Goal: Task Accomplishment & Management: Use online tool/utility

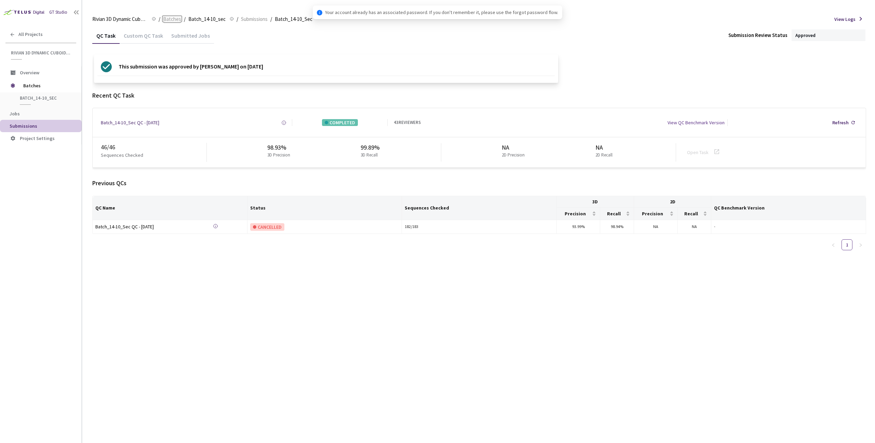
click at [166, 20] on span "Batches" at bounding box center [172, 19] width 18 height 8
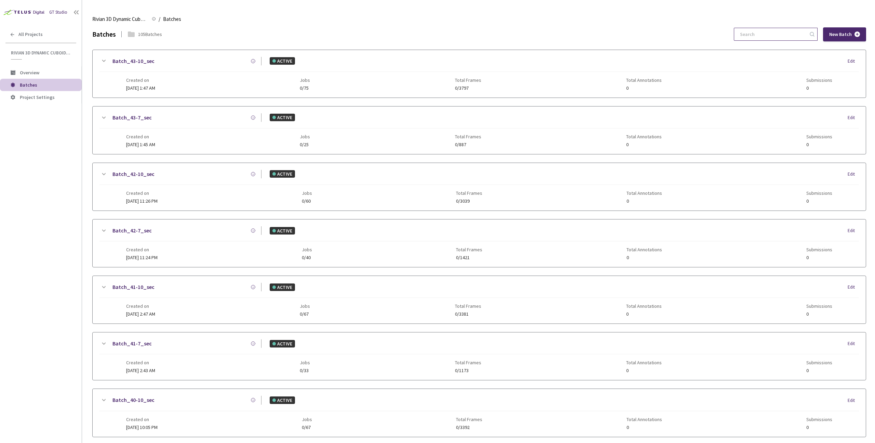
click at [773, 38] on input at bounding box center [772, 34] width 73 height 12
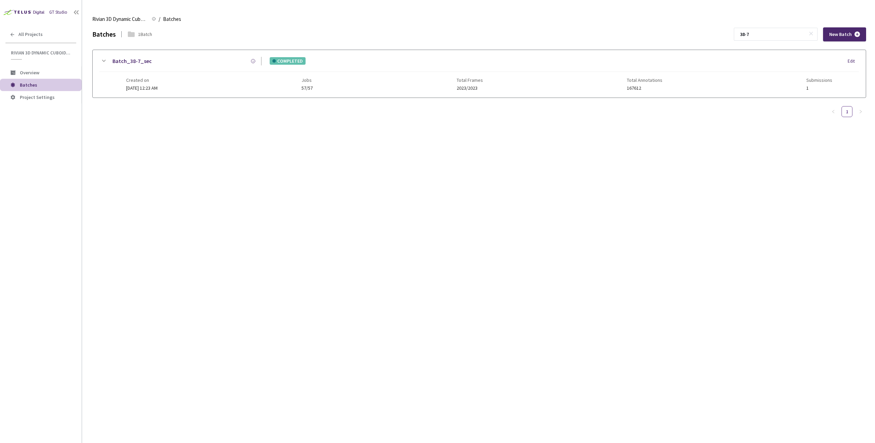
type input "38-7"
click at [393, 79] on div "Created on [DATE] 12:23 AM Jobs 57/57 Total Frames 2023/2023 Total Annotations …" at bounding box center [479, 81] width 707 height 19
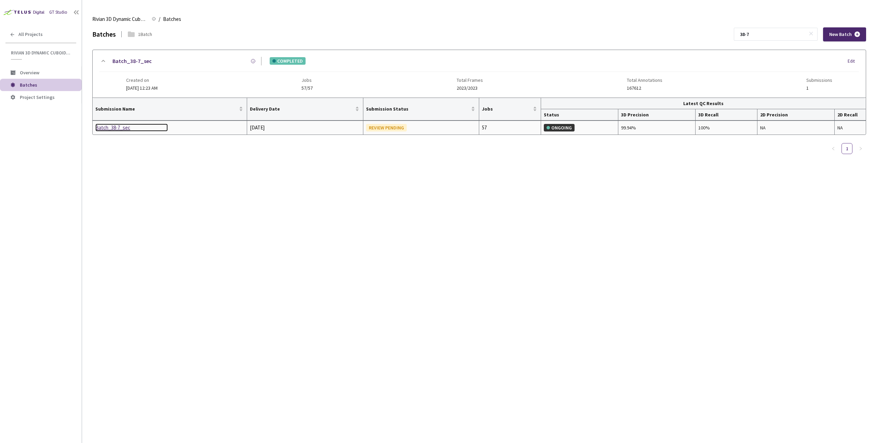
click at [112, 125] on div "Batch_38-7_sec" at bounding box center [131, 127] width 72 height 8
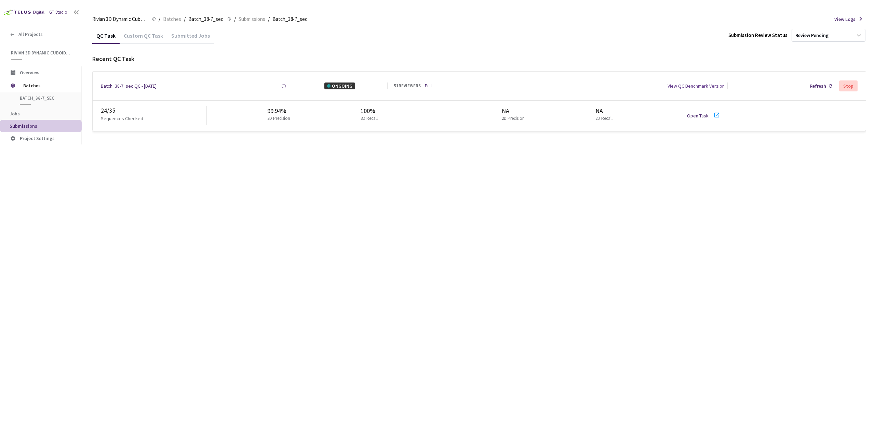
click at [137, 171] on div "QC Task Custom QC Task Submitted Jobs Submission Review Status Review Pending R…" at bounding box center [479, 234] width 774 height 415
click at [290, 241] on div "QC Task Custom QC Task Submitted Jobs Submission Review Status Review Pending R…" at bounding box center [479, 234] width 774 height 415
click at [703, 118] on link "Open Task" at bounding box center [698, 116] width 22 height 6
click at [277, 282] on div "QC Task Custom QC Task Submitted Jobs Submission Review Status Review Pending R…" at bounding box center [479, 234] width 774 height 415
click at [702, 118] on link "Open Task" at bounding box center [698, 116] width 22 height 6
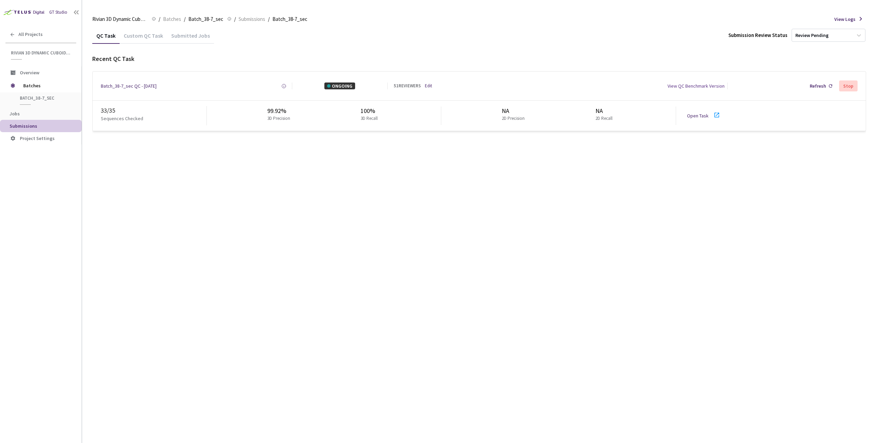
click at [432, 79] on div "Batch_38-7_sec QC - 30 Sep, 2025 Created at 30 Sep, 2025 at 2:58 PM GMT+2 Creat…" at bounding box center [480, 85] width 774 height 29
click at [431, 83] on link "Edit" at bounding box center [428, 86] width 7 height 6
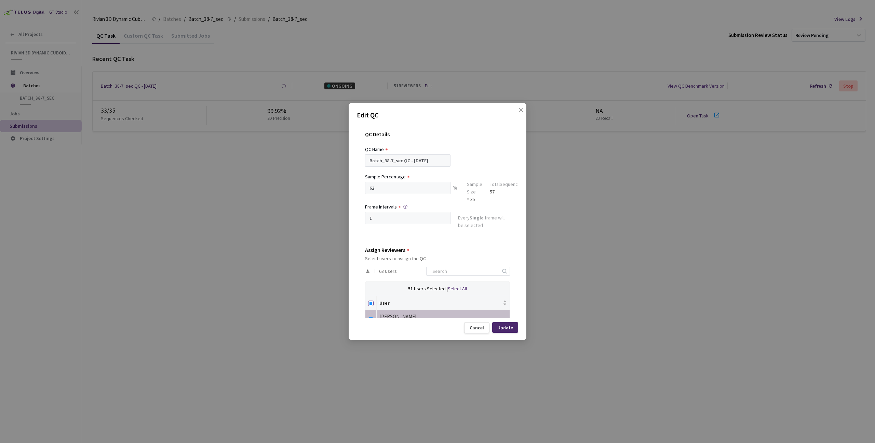
click at [368, 302] on input "Select all" at bounding box center [370, 302] width 5 height 5
checkbox input "true"
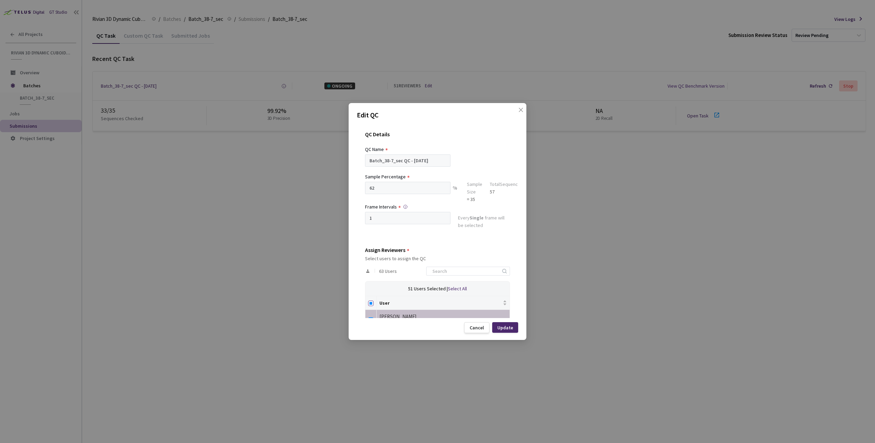
checkbox input "true"
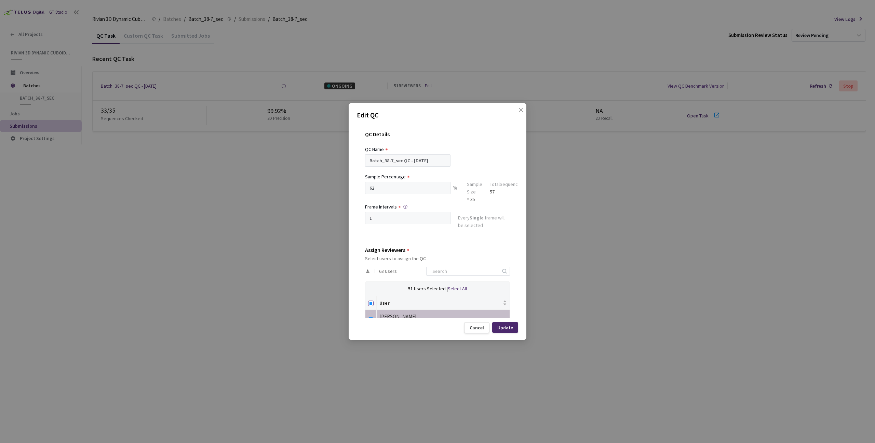
checkbox input "true"
click at [371, 303] on input "Select all" at bounding box center [370, 302] width 5 height 5
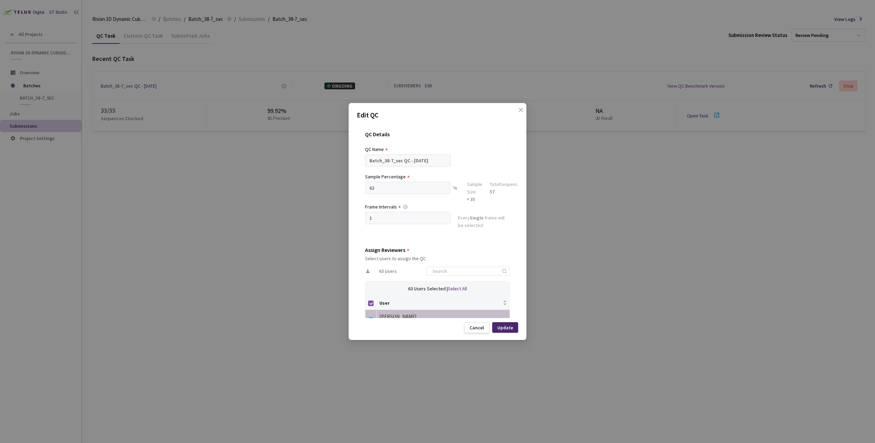
checkbox input "false"
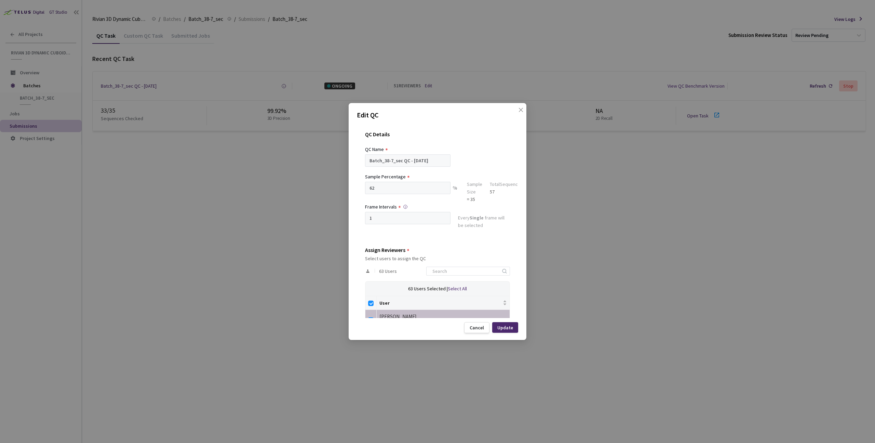
checkbox input "false"
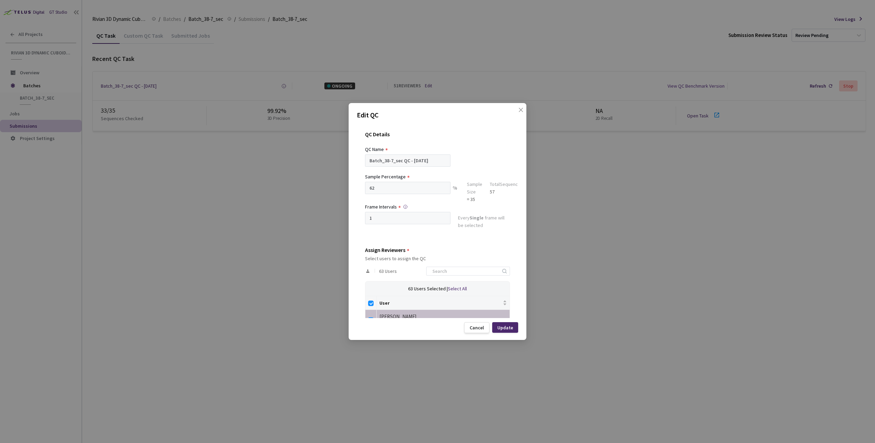
checkbox input "false"
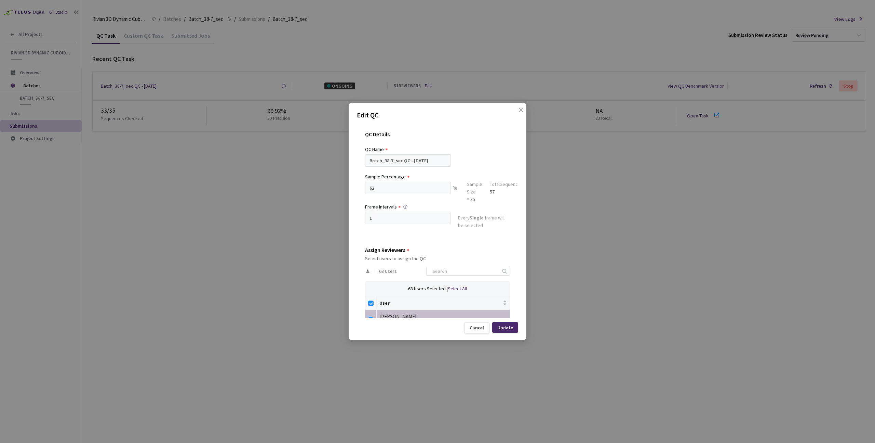
checkbox input "false"
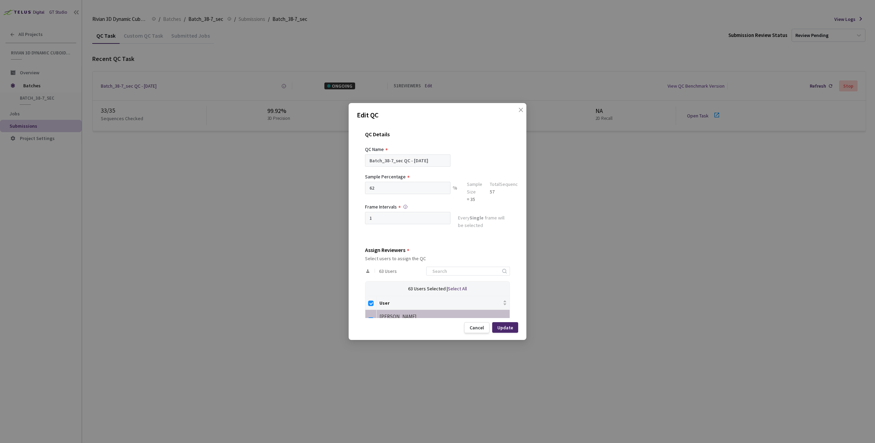
checkbox input "false"
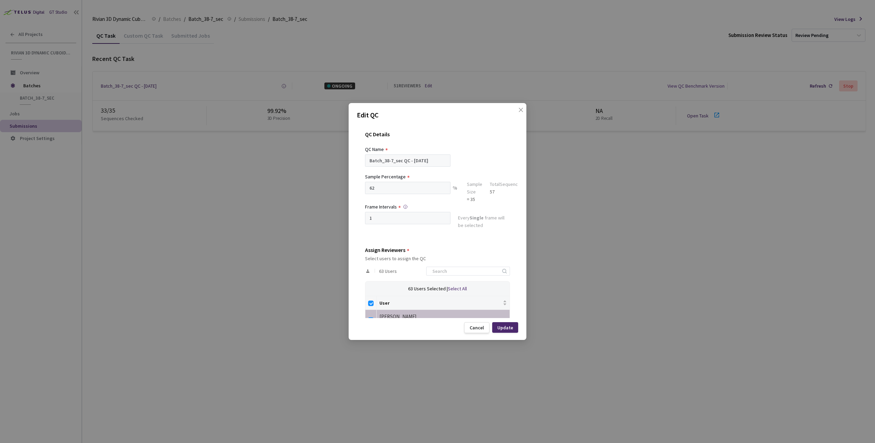
checkbox input "false"
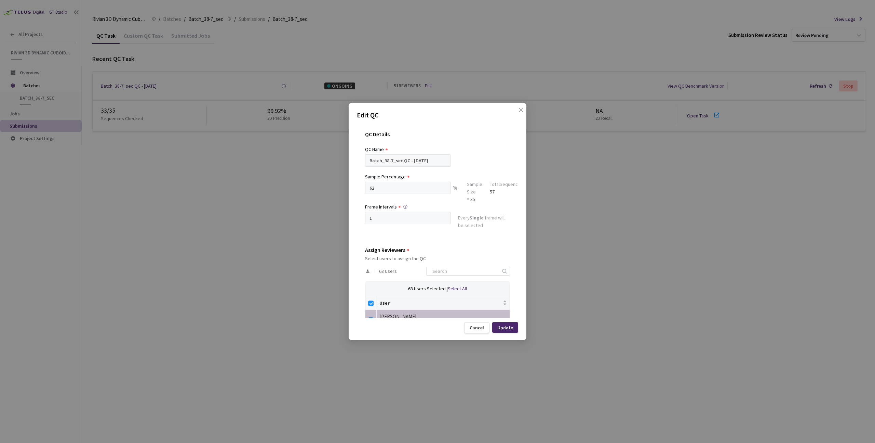
checkbox input "false"
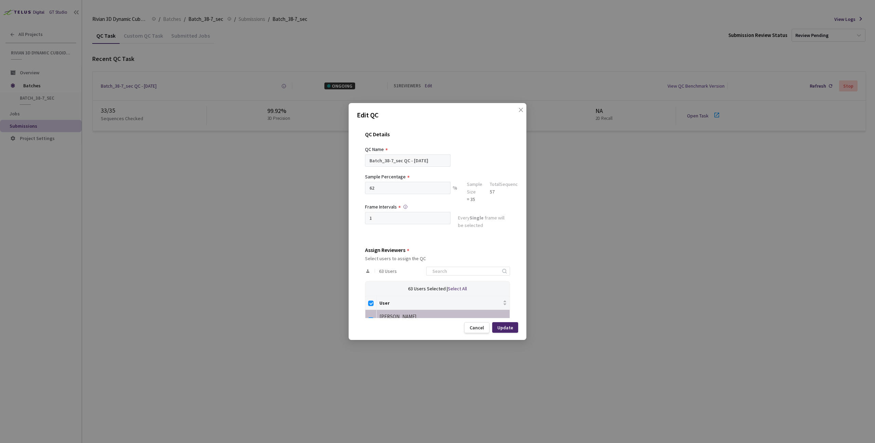
checkbox input "false"
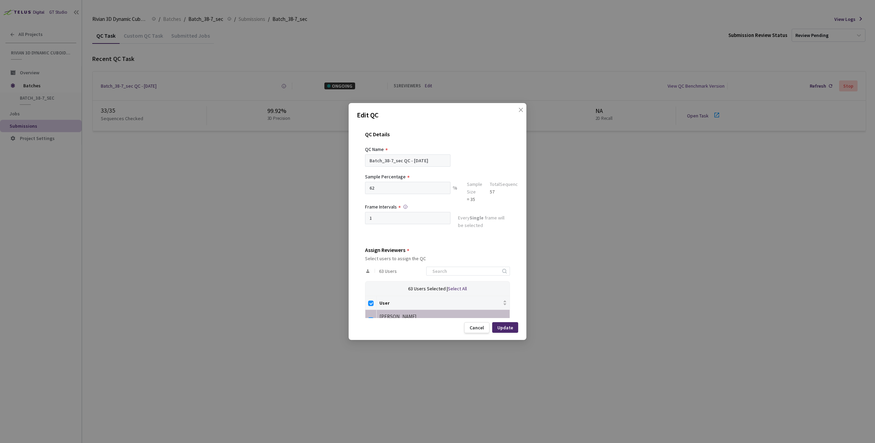
checkbox input "false"
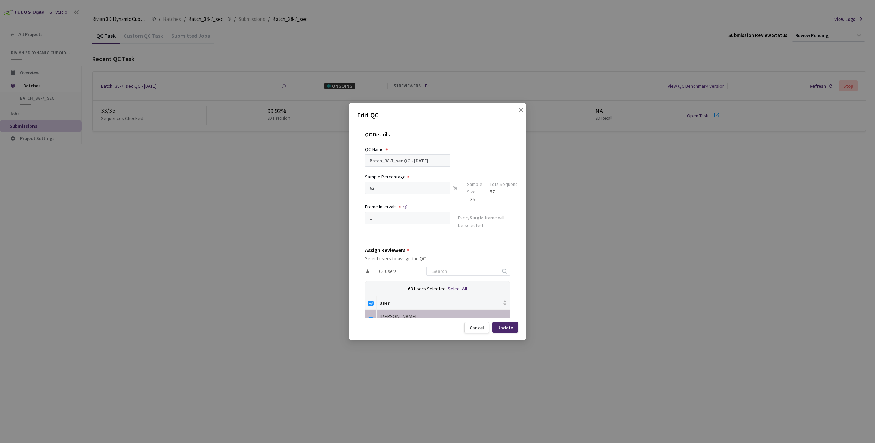
checkbox input "false"
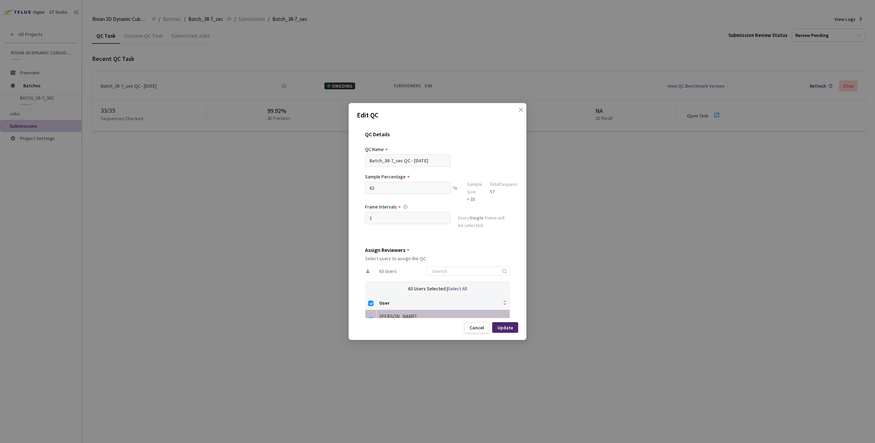
checkbox input "false"
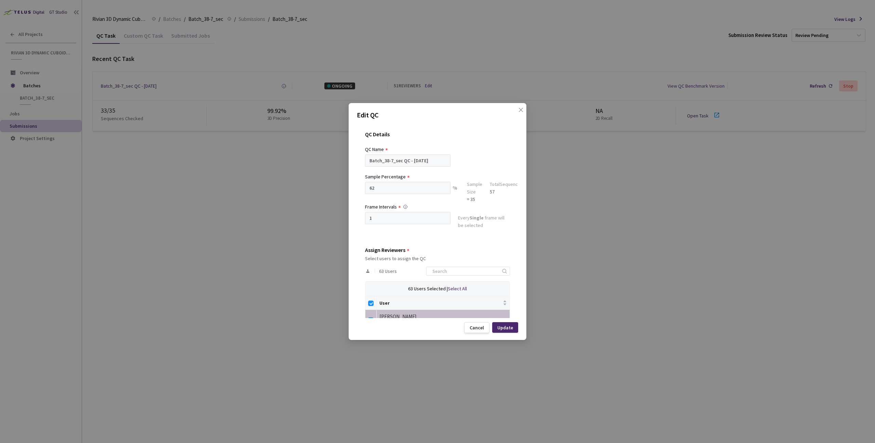
checkbox input "false"
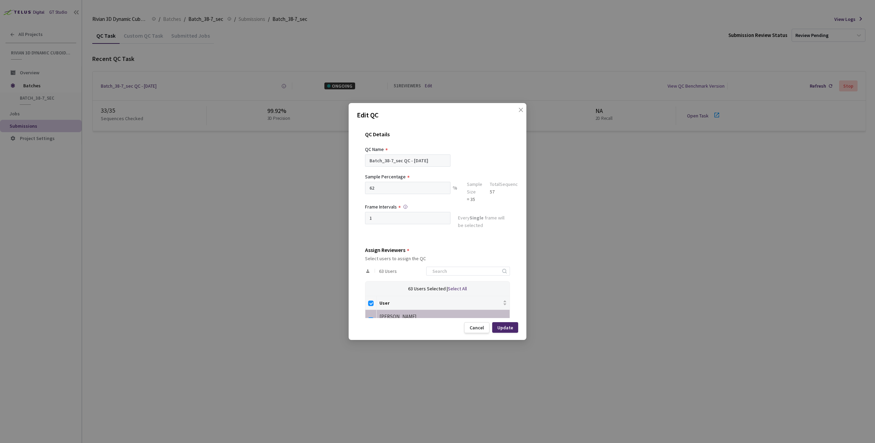
checkbox input "false"
click at [458, 273] on input at bounding box center [464, 271] width 73 height 8
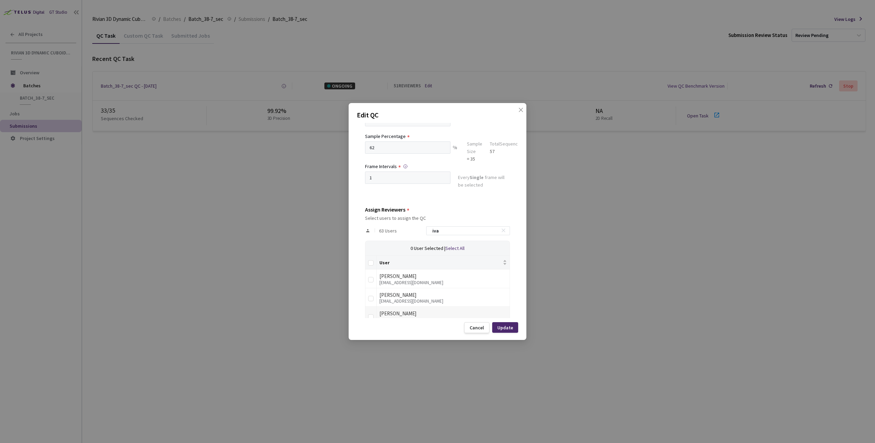
scroll to position [52, 0]
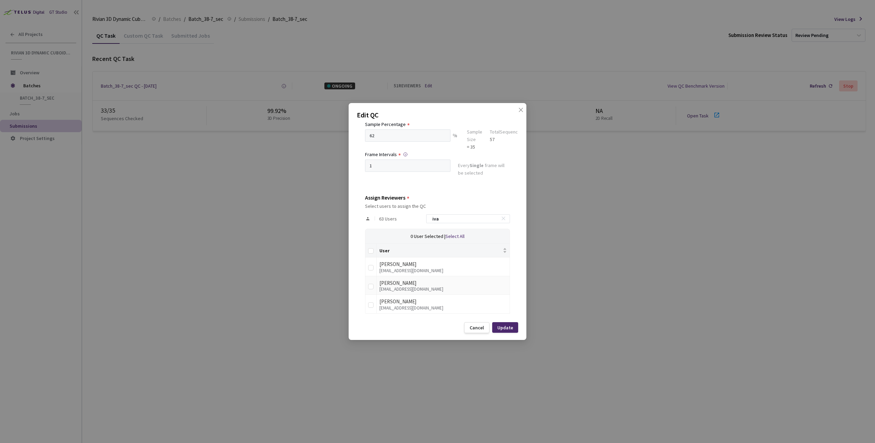
type input "iva"
click at [388, 285] on div "[PERSON_NAME]" at bounding box center [444, 283] width 128 height 8
click at [363, 284] on div "QC Details QC Name Batch_38-7_sec QC - 30 Sep, 2025 Sample Percentage 62 % Samp…" at bounding box center [437, 220] width 161 height 195
click at [367, 285] on td at bounding box center [371, 285] width 11 height 19
click at [371, 286] on input "checkbox" at bounding box center [370, 285] width 5 height 5
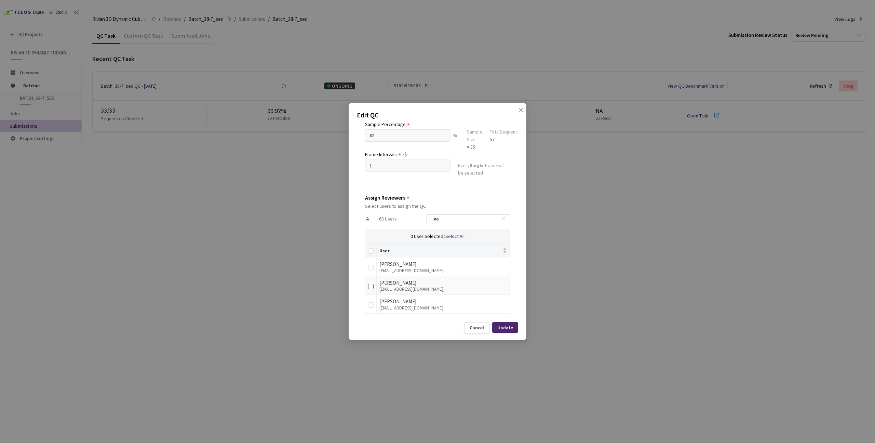
checkbox input "true"
click at [510, 329] on div "Update" at bounding box center [506, 327] width 16 height 5
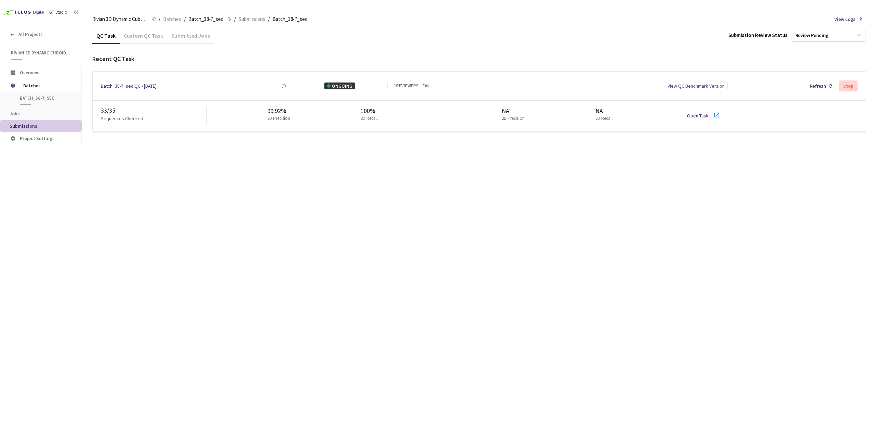
click at [337, 137] on div "QC Task Custom QC Task Submitted Jobs Submission Review Status Review Pending R…" at bounding box center [479, 83] width 774 height 112
